Goal: Find contact information: Find contact information

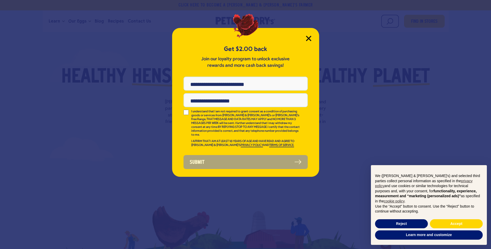
click at [309, 39] on icon "Close Modal" at bounding box center [308, 38] width 5 height 5
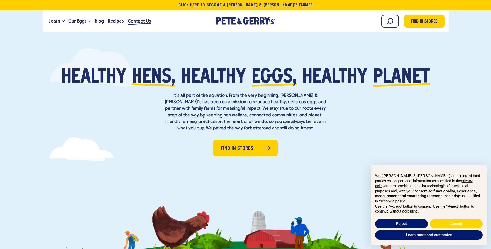
click at [128, 21] on span "Contact Us" at bounding box center [139, 21] width 23 height 6
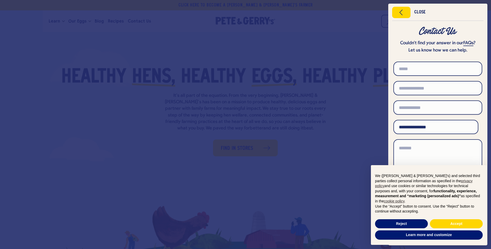
drag, startPoint x: 306, startPoint y: 33, endPoint x: 270, endPoint y: 2, distance: 47.7
click at [306, 33] on div at bounding box center [245, 124] width 491 height 249
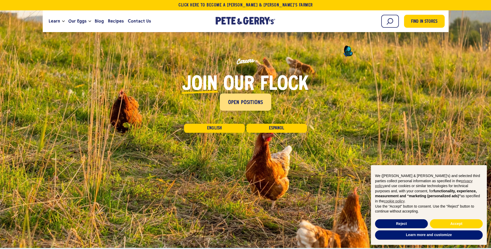
click at [229, 101] on span "Open Positions" at bounding box center [245, 103] width 35 height 8
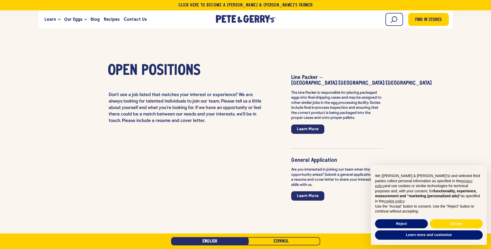
scroll to position [1187, 0]
